Goal: Information Seeking & Learning: Find specific fact

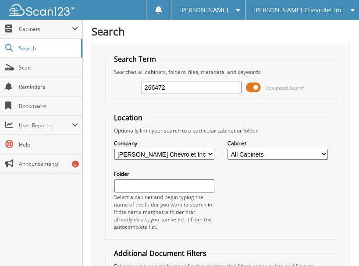
type input "266472"
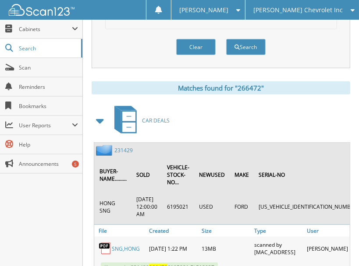
scroll to position [380, 0]
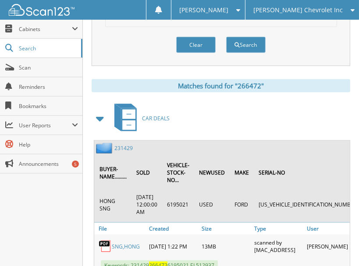
click at [49, 237] on div "Close Cabinets This Company All Companies Search Scan" at bounding box center [41, 143] width 83 height 247
click at [67, 260] on div "Close Cabinets This Company All Companies Search Scan" at bounding box center [41, 143] width 83 height 247
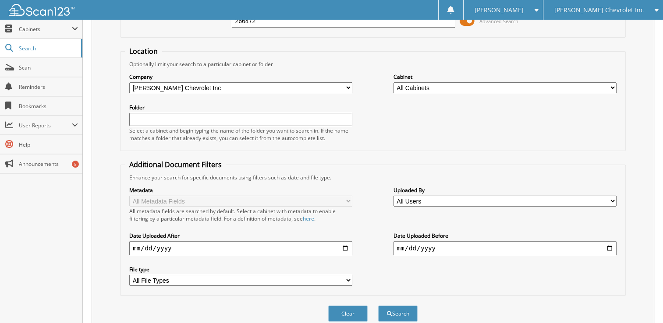
scroll to position [0, 0]
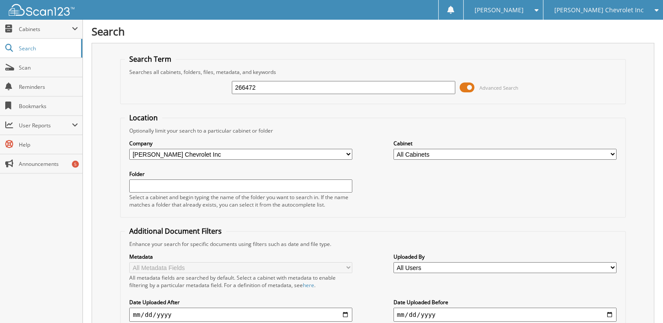
drag, startPoint x: 259, startPoint y: 83, endPoint x: 146, endPoint y: 90, distance: 114.1
click at [146, 90] on div "266472 Advanced Search" at bounding box center [373, 88] width 496 height 24
type input "264422"
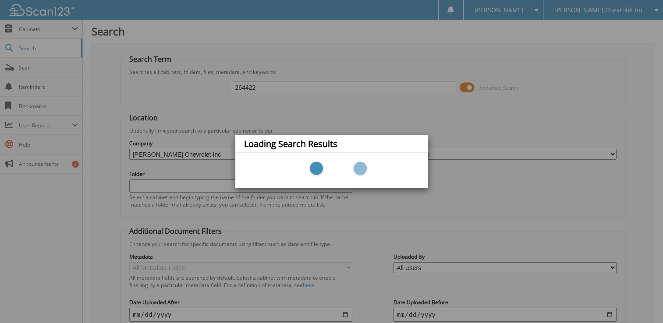
click at [257, 96] on div "Loading Search Results" at bounding box center [331, 161] width 663 height 323
click at [245, 88] on div "Loading Search Results" at bounding box center [331, 161] width 663 height 323
click at [277, 87] on div "Loading Search Results" at bounding box center [331, 161] width 663 height 323
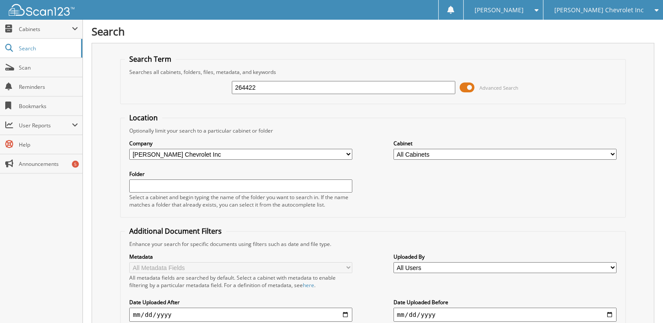
click at [245, 87] on input "264422" at bounding box center [343, 87] width 223 height 13
type input "267422"
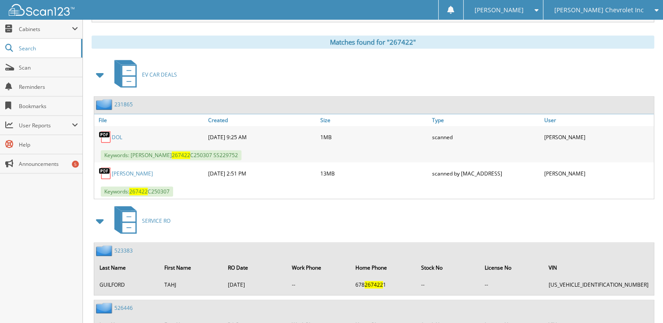
scroll to position [386, 0]
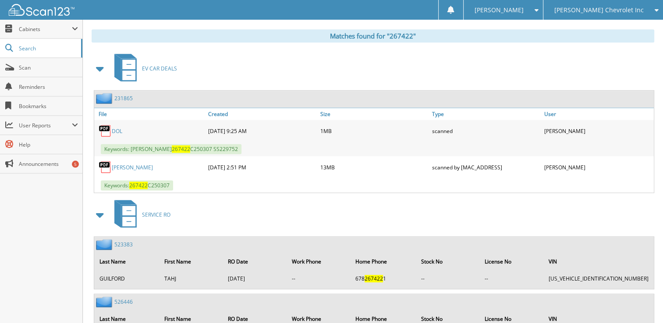
click at [9, 215] on div "Close Cabinets This Company All Companies Search Scan" at bounding box center [41, 172] width 83 height 304
click at [121, 95] on link "231865" at bounding box center [123, 98] width 18 height 7
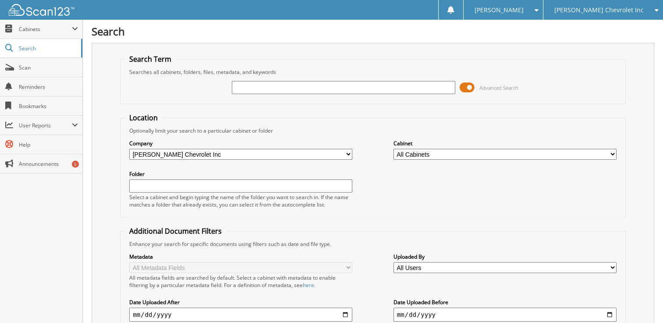
click at [121, 95] on fieldset "Search Term Searches all cabinets, folders, files, metadata, and keywords Advan…" at bounding box center [373, 79] width 506 height 50
click at [234, 97] on div "Advanced Search" at bounding box center [373, 88] width 496 height 24
click at [256, 88] on input "text" at bounding box center [343, 87] width 223 height 13
type input "267589"
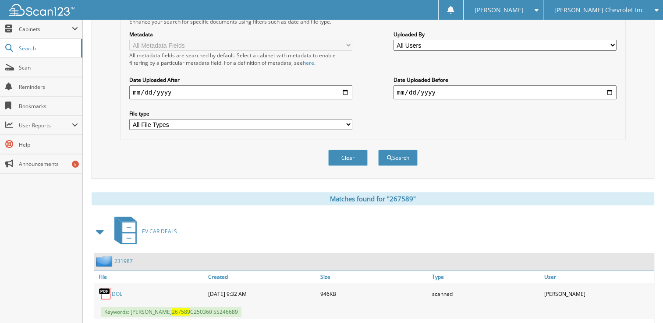
scroll to position [271, 0]
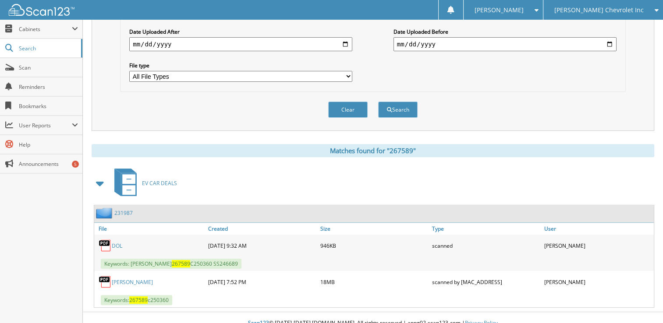
click at [120, 210] on link "231987" at bounding box center [123, 213] width 18 height 7
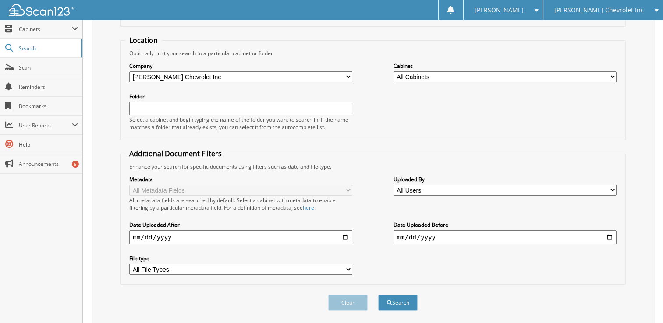
scroll to position [96, 0]
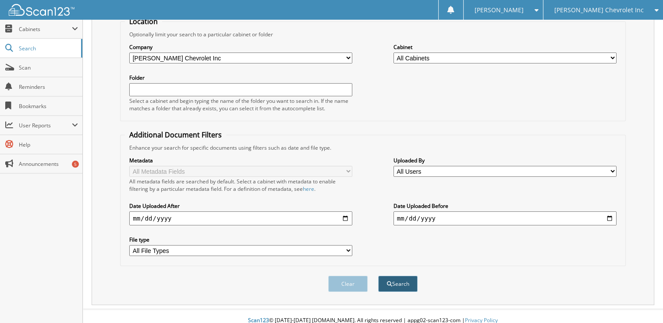
click at [393, 276] on button "Search" at bounding box center [397, 284] width 39 height 16
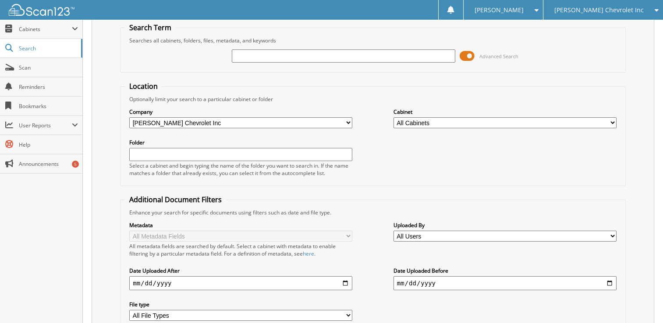
scroll to position [0, 0]
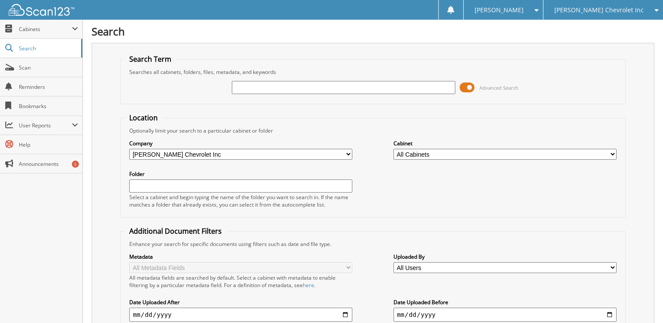
click at [254, 88] on input "text" at bounding box center [343, 87] width 223 height 13
click at [109, 99] on div "Search Term Searches all cabinets, folders, files, metadata, and keywords Advan…" at bounding box center [373, 222] width 563 height 359
click at [254, 90] on input "text" at bounding box center [343, 87] width 223 height 13
type input "267200"
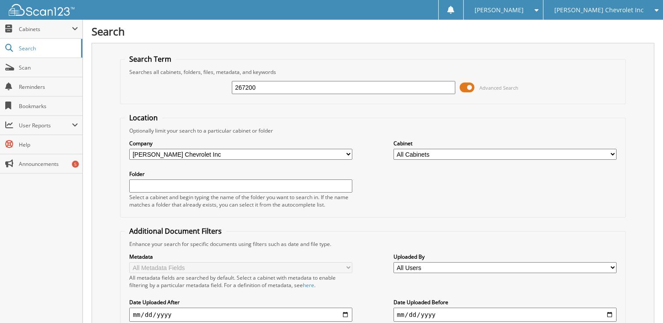
click at [254, 90] on input "267200" at bounding box center [343, 87] width 223 height 13
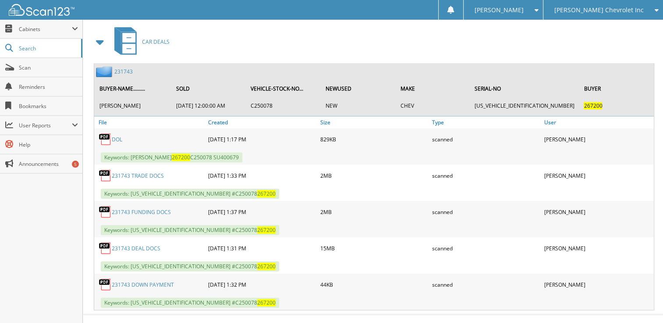
scroll to position [83, 0]
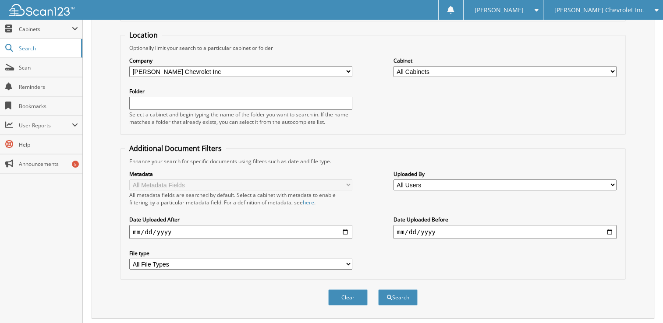
type input "26720 0"
click at [87, 133] on div "Search Search Term Searches all cabinets, folders, files, metadata, and keyword…" at bounding box center [373, 291] width 580 height 749
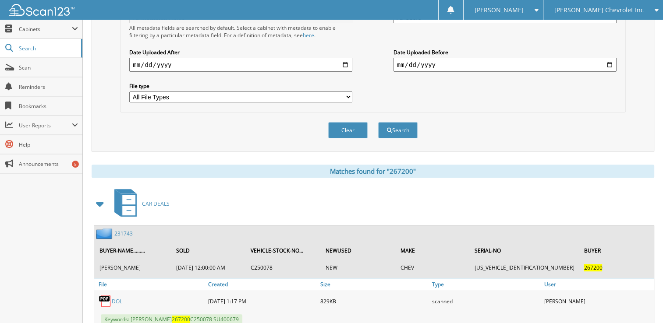
scroll to position [249, 0]
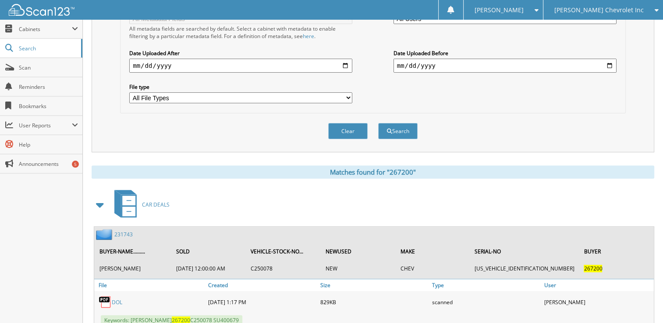
click at [125, 231] on link "231743" at bounding box center [123, 234] width 18 height 7
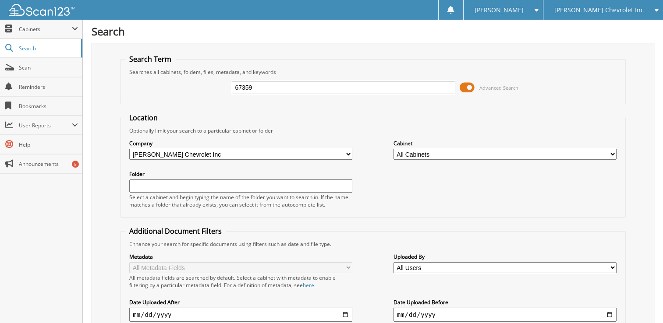
type input "67359"
click at [577, 31] on h1 "Search" at bounding box center [373, 31] width 563 height 14
click at [110, 88] on div "Search Term Searches all cabinets, folders, files, metadata, and keywords 67359…" at bounding box center [373, 222] width 563 height 359
click at [237, 86] on input "67359" at bounding box center [343, 87] width 223 height 13
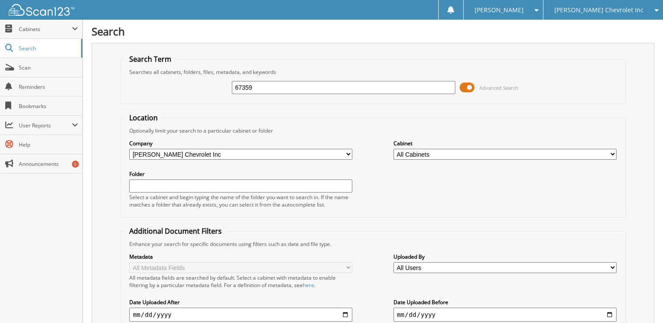
click at [237, 86] on input "67359" at bounding box center [343, 87] width 223 height 13
type input "267359"
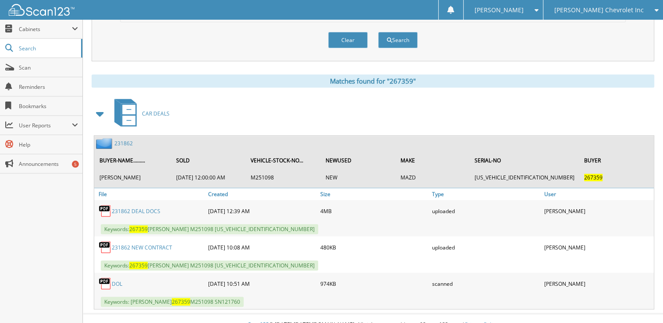
click at [109, 80] on div "Matches found for "267359" CAR DEALS 231862 BUYER-NAME......... SOLD VEHICLE-ST…" at bounding box center [373, 192] width 563 height 235
click at [69, 131] on span "User Reports" at bounding box center [41, 125] width 82 height 19
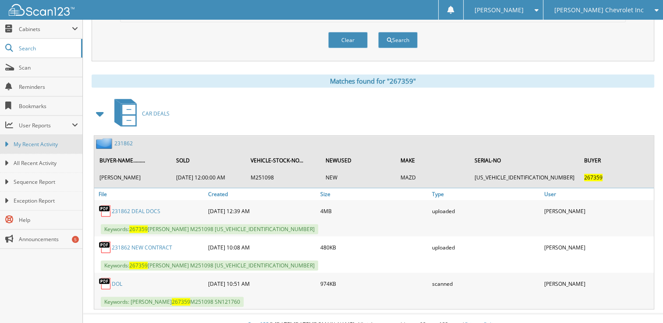
click at [68, 141] on span "My Recent Activity" at bounding box center [46, 145] width 64 height 8
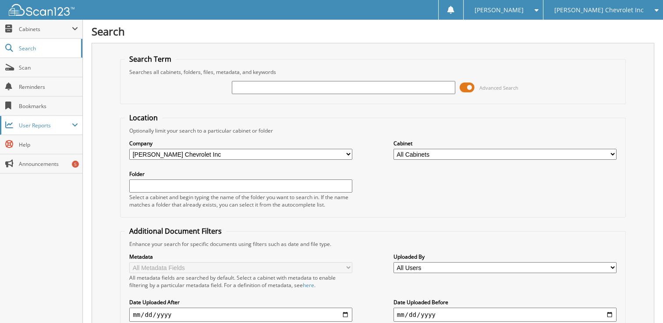
click at [35, 129] on span "User Reports" at bounding box center [41, 125] width 82 height 19
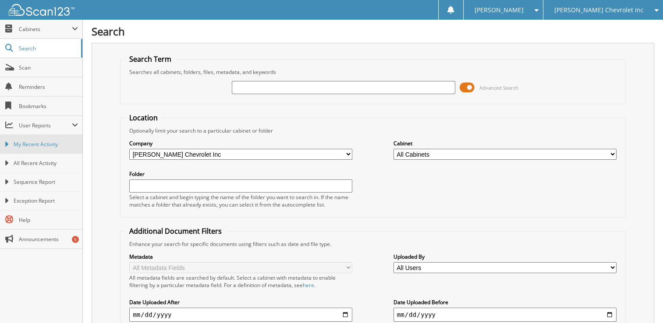
click at [43, 141] on span "My Recent Activity" at bounding box center [46, 145] width 64 height 8
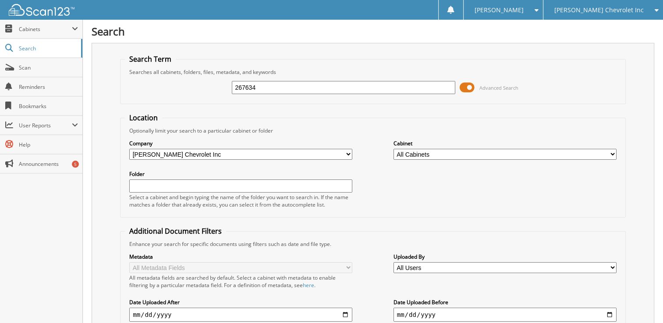
type input "267634"
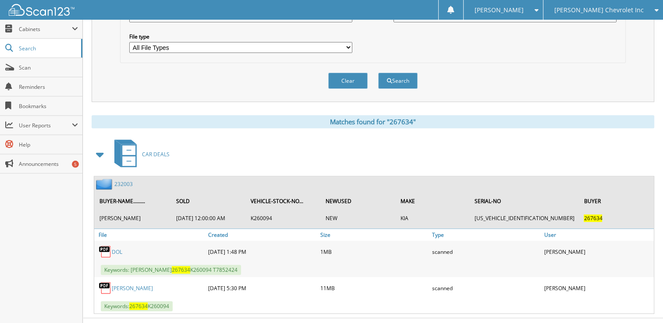
scroll to position [305, 0]
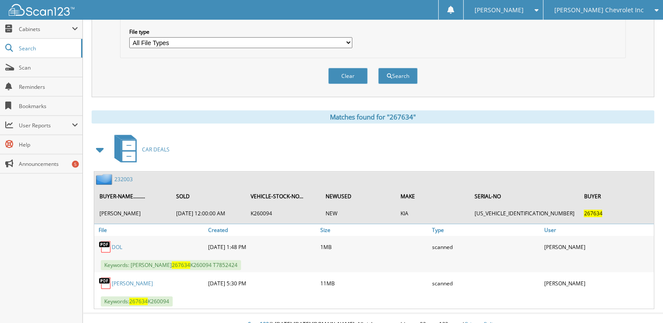
click at [124, 176] on link "232003" at bounding box center [123, 179] width 18 height 7
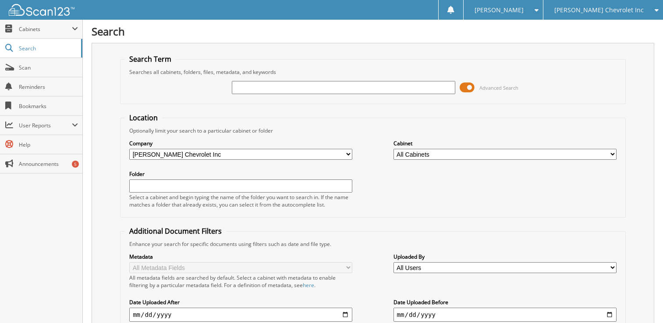
click at [46, 83] on span "Reminders" at bounding box center [48, 86] width 59 height 7
click at [115, 108] on div "Search Term Searches all cabinets, folders, files, metadata, and keywords Advan…" at bounding box center [373, 222] width 563 height 359
click at [245, 85] on input "text" at bounding box center [343, 87] width 223 height 13
type input "226638"
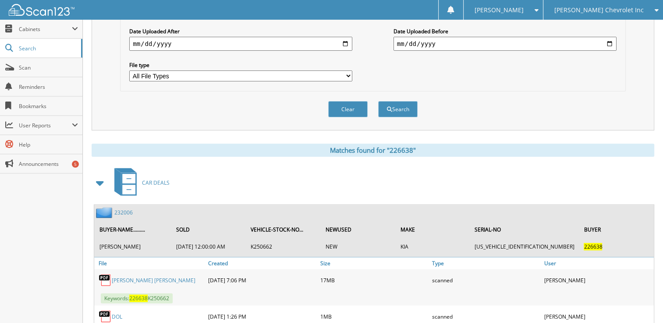
scroll to position [274, 0]
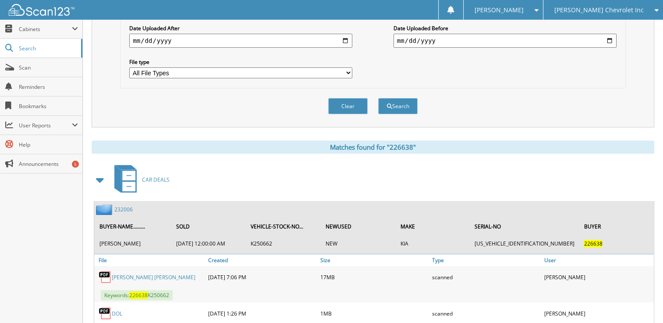
click at [123, 206] on link "232006" at bounding box center [123, 209] width 18 height 7
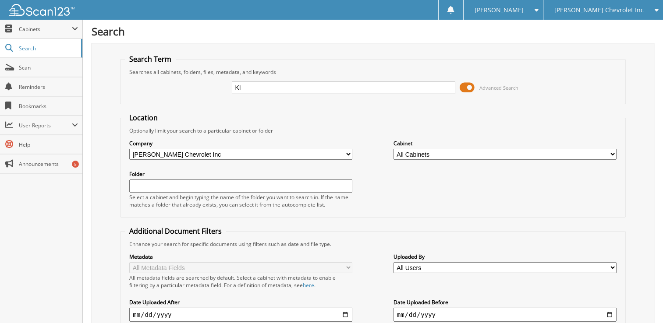
type input "K"
click at [101, 111] on div "Search Term Searches all cabinets, folders, files, metadata, and keywords Advan…" at bounding box center [373, 222] width 563 height 359
click at [293, 88] on input "text" at bounding box center [343, 87] width 223 height 13
type input "267445"
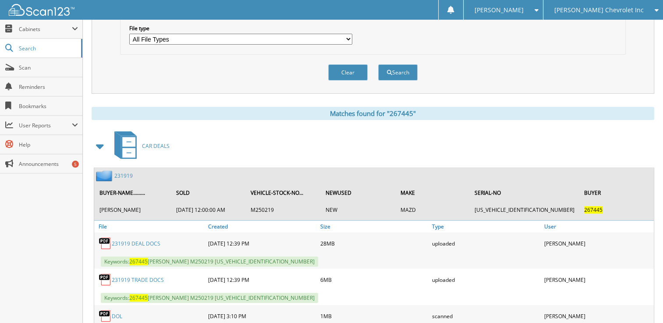
scroll to position [341, 0]
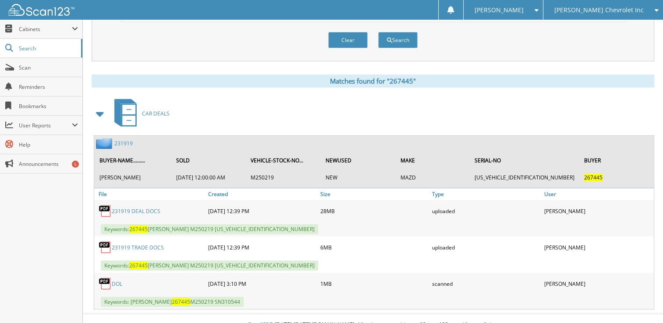
click at [120, 140] on link "231919" at bounding box center [123, 143] width 18 height 7
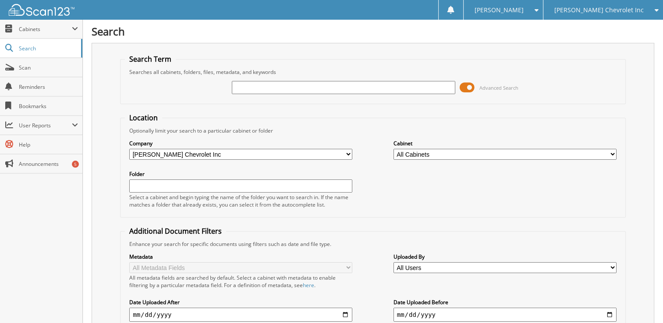
click at [102, 140] on div "Search Term Searches all cabinets, folders, files, metadata, and keywords Advan…" at bounding box center [373, 222] width 563 height 359
click at [270, 90] on input "text" at bounding box center [343, 87] width 223 height 13
type input "105572"
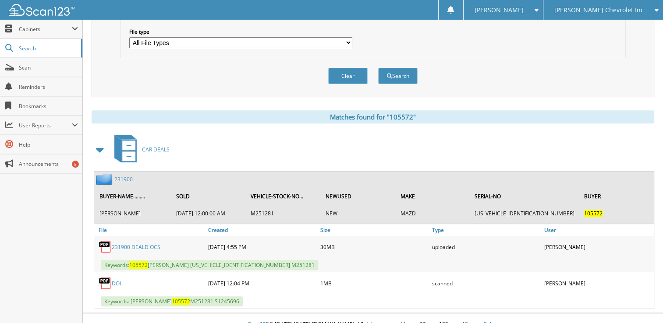
click at [118, 176] on link "231900" at bounding box center [123, 179] width 18 height 7
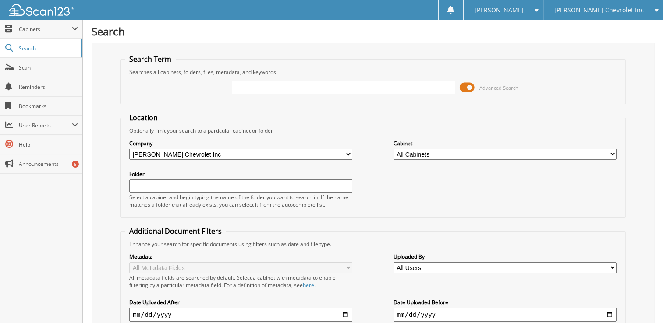
click at [120, 87] on fieldset "Search Term Searches all cabinets, folders, files, metadata, and keywords Advan…" at bounding box center [373, 79] width 506 height 50
click at [261, 98] on div "Advanced Search" at bounding box center [373, 88] width 496 height 24
click at [266, 95] on div "Advanced Search" at bounding box center [373, 88] width 496 height 24
click at [264, 86] on input "text" at bounding box center [343, 87] width 223 height 13
type input "251453"
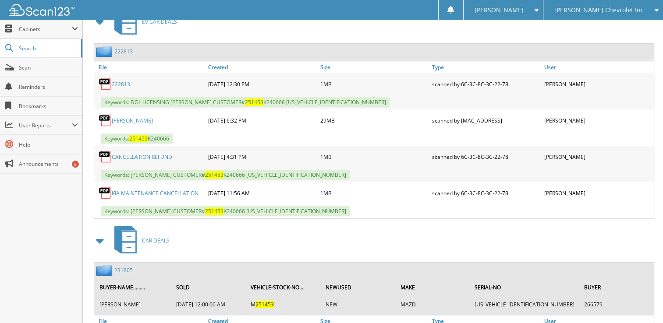
scroll to position [521, 0]
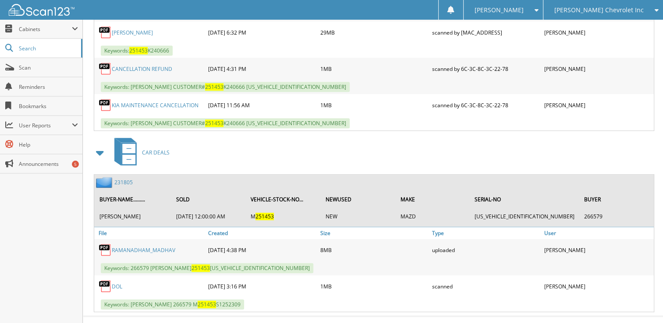
click at [121, 179] on link "231805" at bounding box center [123, 182] width 18 height 7
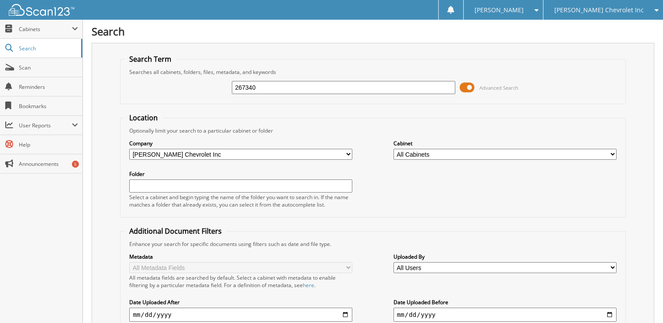
type input "267340"
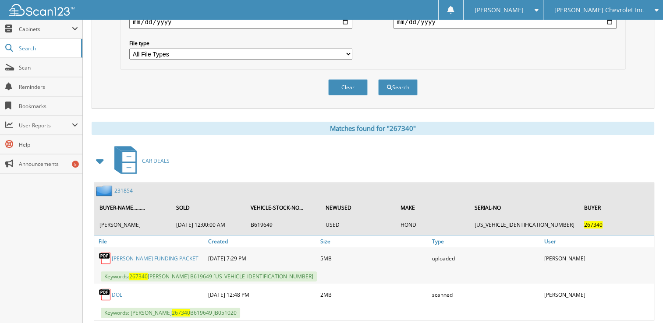
scroll to position [305, 0]
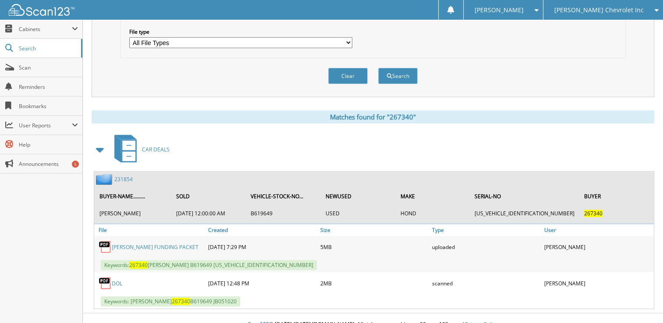
click at [123, 176] on link "231854" at bounding box center [123, 179] width 18 height 7
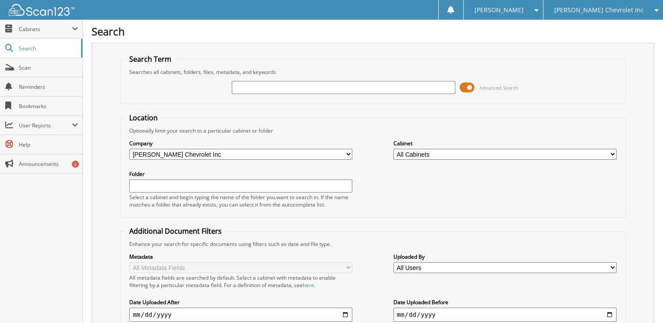
click at [109, 141] on div "Search Term Searches all cabinets, folders, files, metadata, and keywords Advan…" at bounding box center [373, 222] width 563 height 359
click at [263, 87] on input "text" at bounding box center [343, 87] width 223 height 13
type input "267418"
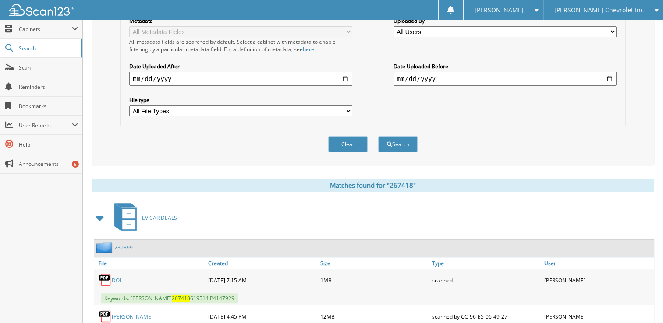
scroll to position [271, 0]
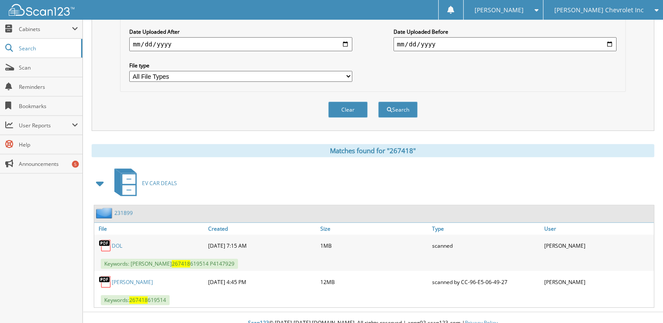
click at [118, 210] on link "231899" at bounding box center [123, 213] width 18 height 7
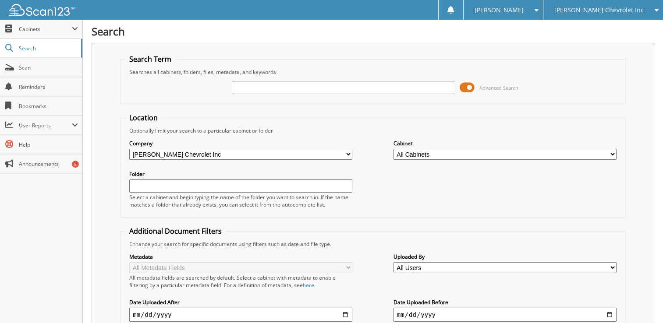
scroll to position [96, 0]
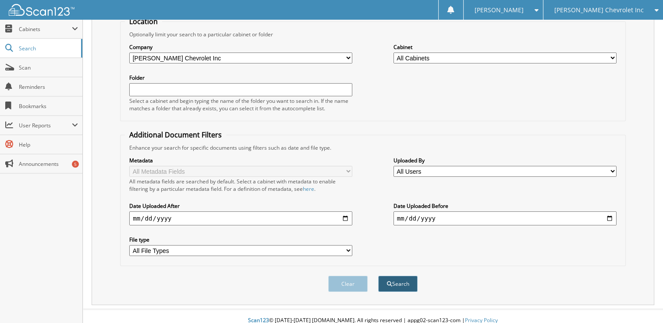
click at [410, 276] on button "Search" at bounding box center [397, 284] width 39 height 16
click at [587, 104] on div "Company All Companies in [PERSON_NAME] Auto Group Hyundai of [PERSON_NAME] Chev…" at bounding box center [373, 77] width 496 height 78
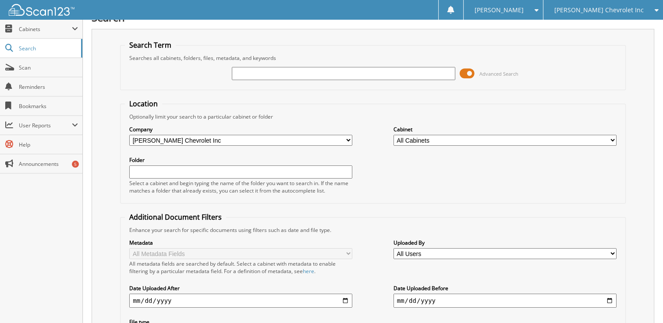
scroll to position [0, 0]
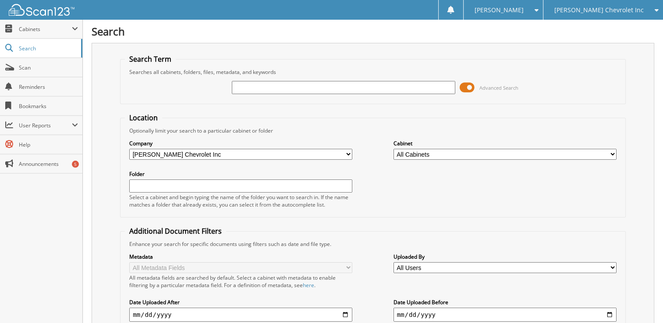
click at [368, 82] on input "text" at bounding box center [343, 87] width 223 height 13
type input "267411"
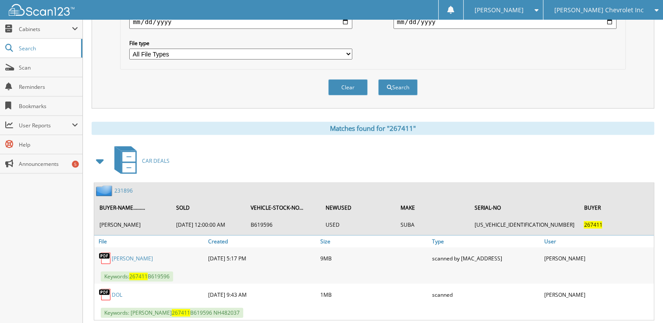
scroll to position [295, 0]
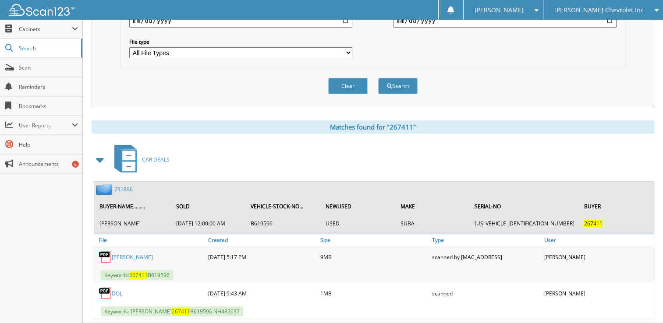
click at [126, 186] on link "231896" at bounding box center [123, 189] width 18 height 7
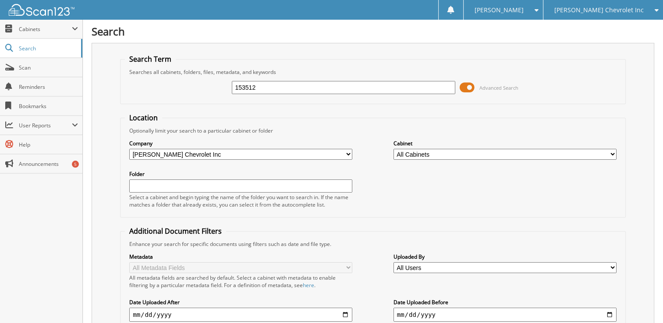
type input "153512"
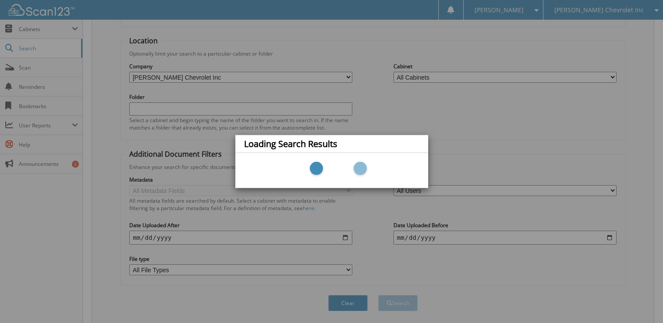
scroll to position [96, 0]
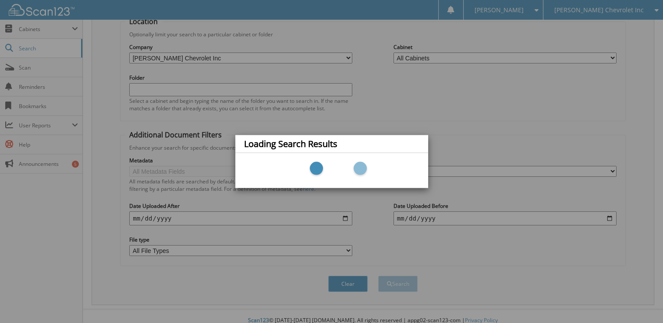
click at [97, 230] on div "Loading Search Results" at bounding box center [331, 161] width 663 height 323
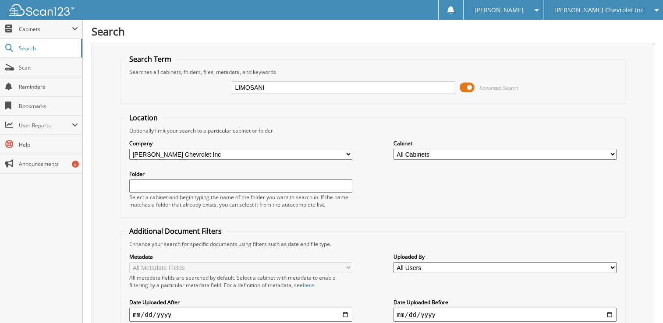
type input "LIMOSANI"
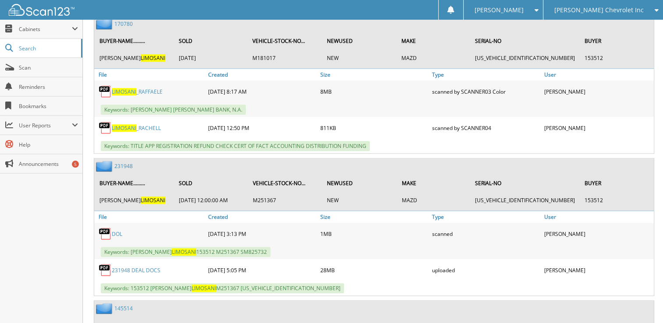
scroll to position [866, 0]
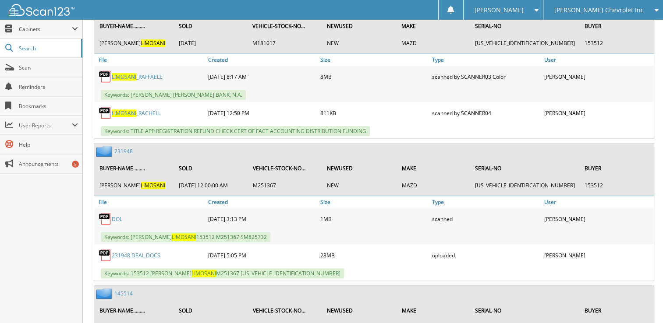
click at [119, 148] on link "231948" at bounding box center [123, 151] width 18 height 7
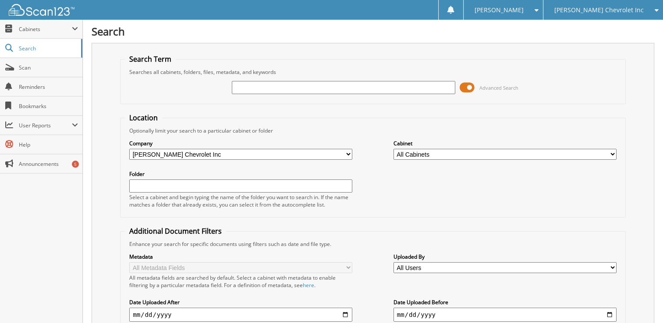
click at [105, 105] on div "Search Term Searches all cabinets, folders, files, metadata, and keywords Advan…" at bounding box center [373, 222] width 563 height 359
click at [285, 85] on input "text" at bounding box center [343, 87] width 223 height 13
type input "201899"
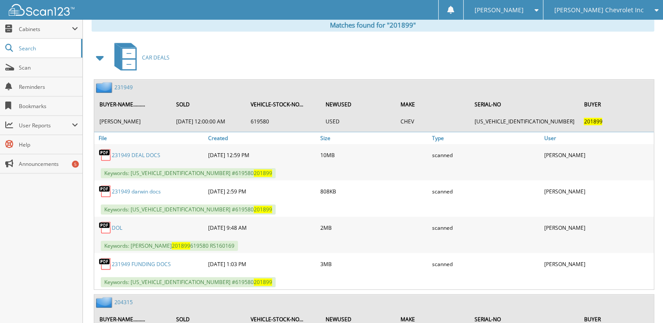
scroll to position [398, 0]
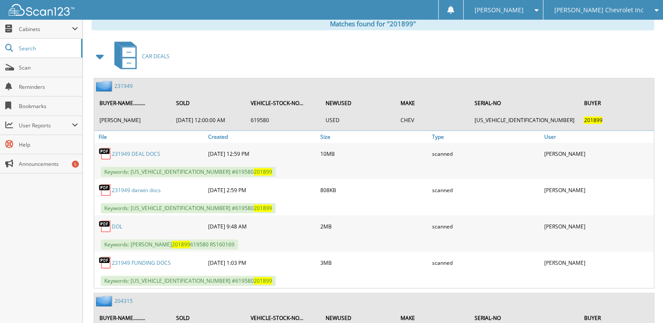
click at [127, 82] on link "231949" at bounding box center [123, 85] width 18 height 7
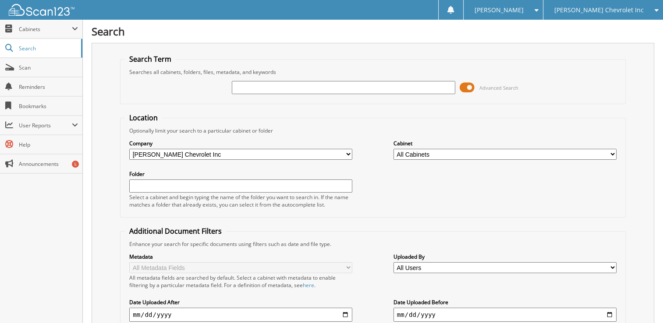
click at [112, 91] on div "Search Term Searches all cabinets, folders, files, metadata, and keywords Advan…" at bounding box center [373, 222] width 563 height 359
click at [311, 90] on input "text" at bounding box center [343, 87] width 223 height 13
type input "267464"
click at [661, 89] on div "Search Search Term Searches all cabinets, folders, files, metadata, and keyword…" at bounding box center [373, 320] width 580 height 640
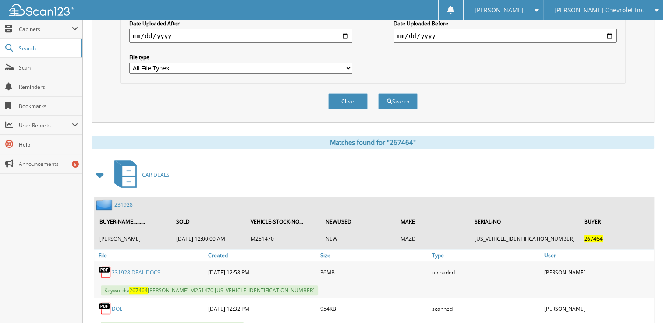
scroll to position [305, 0]
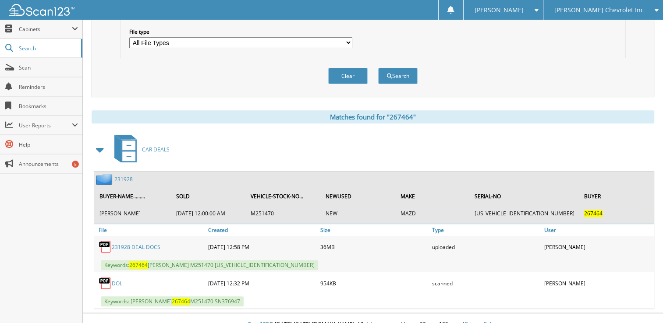
click at [123, 176] on link "231928" at bounding box center [123, 179] width 18 height 7
